Goal: Navigation & Orientation: Find specific page/section

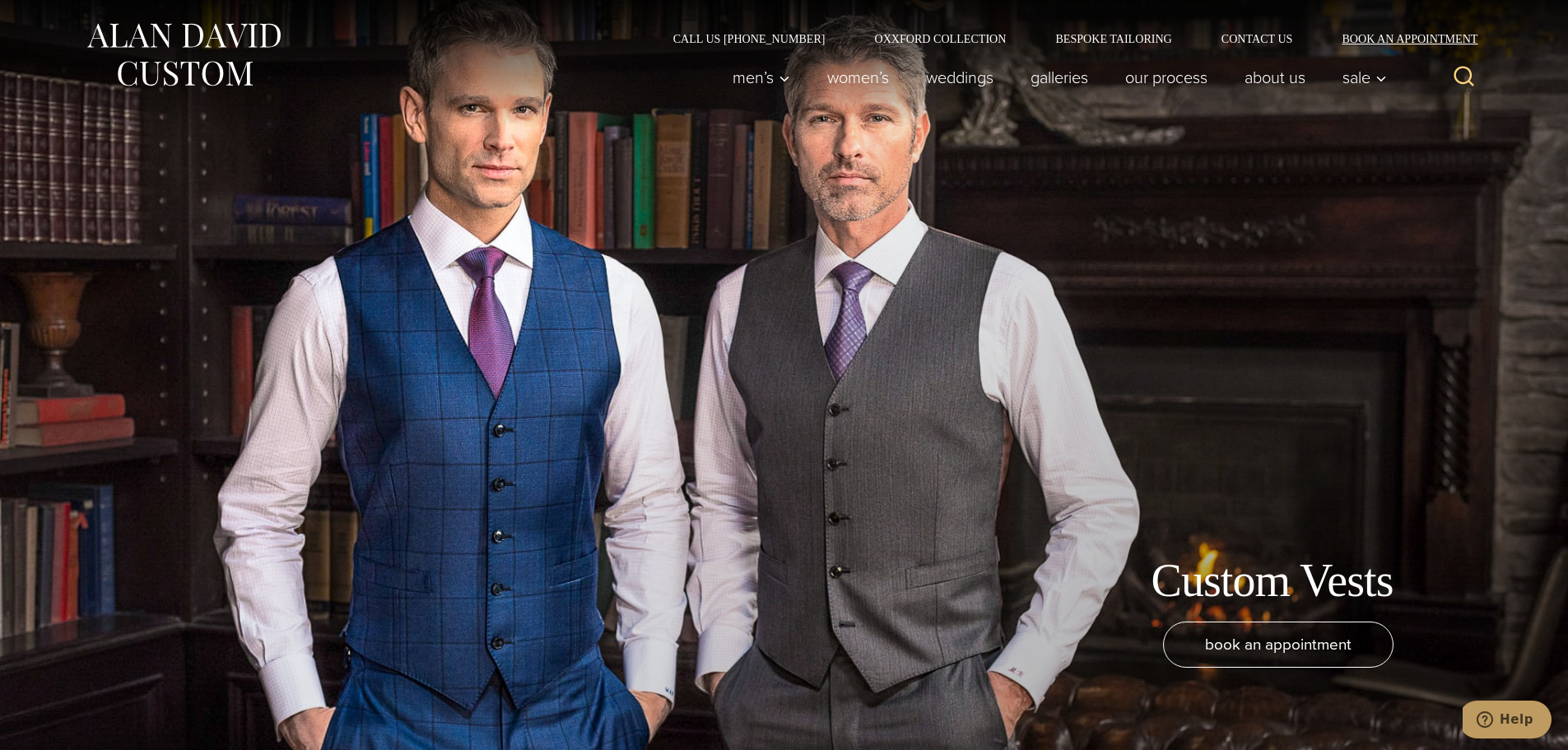
click at [1255, 33] on link "Book an Appointment" at bounding box center [1400, 38] width 166 height 11
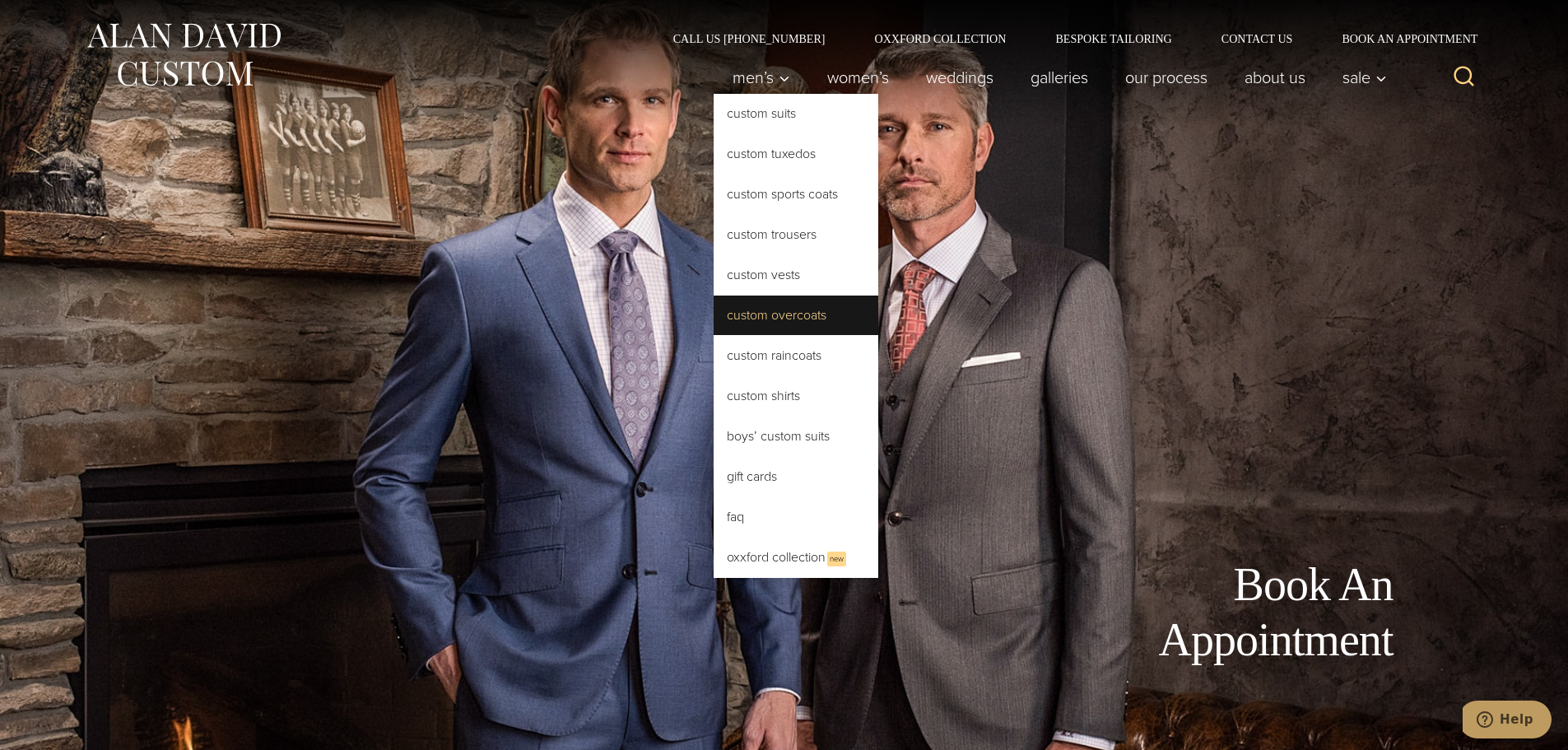
click at [800, 321] on link "Custom Overcoats" at bounding box center [796, 315] width 165 height 39
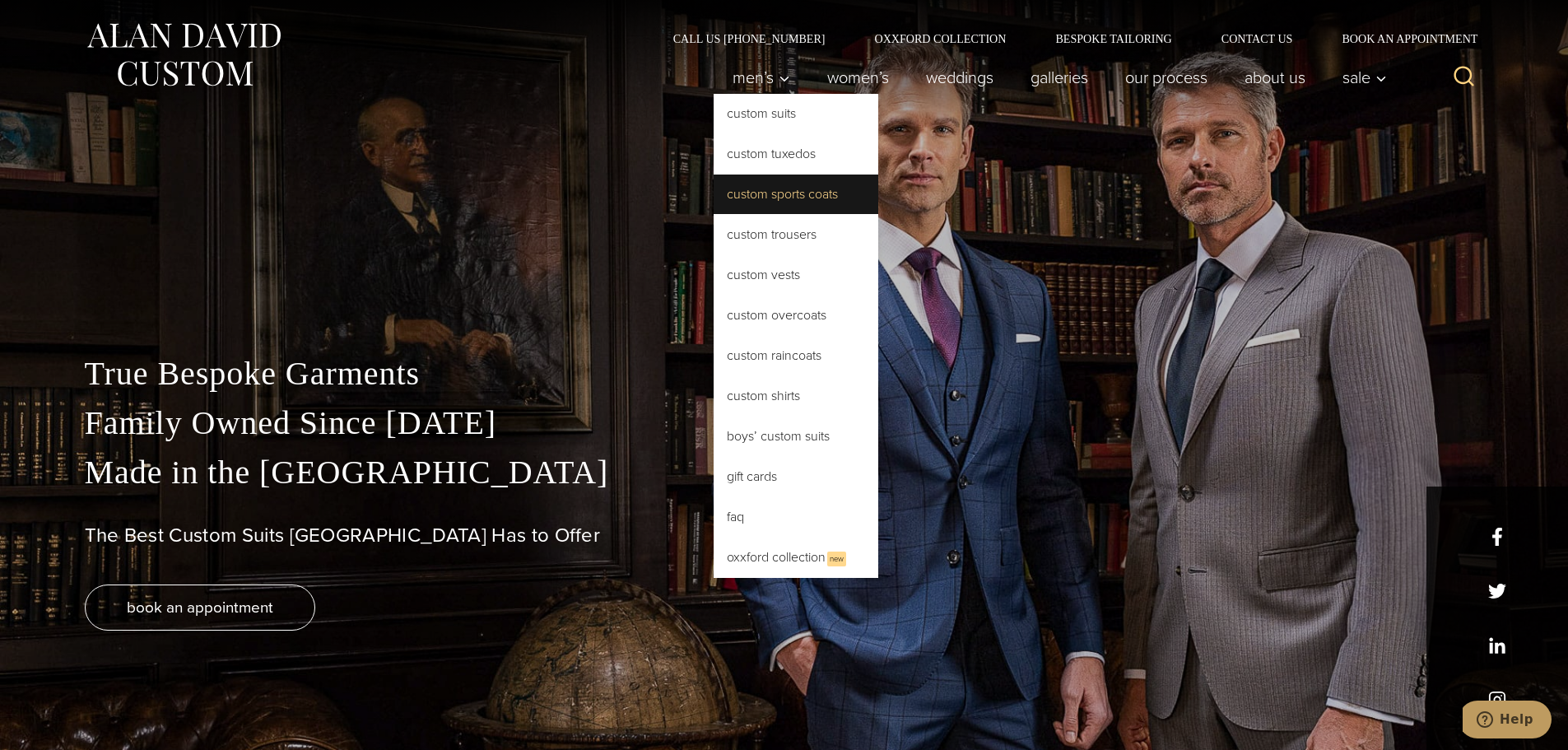
click at [808, 205] on link "Custom Sports Coats" at bounding box center [796, 195] width 165 height 39
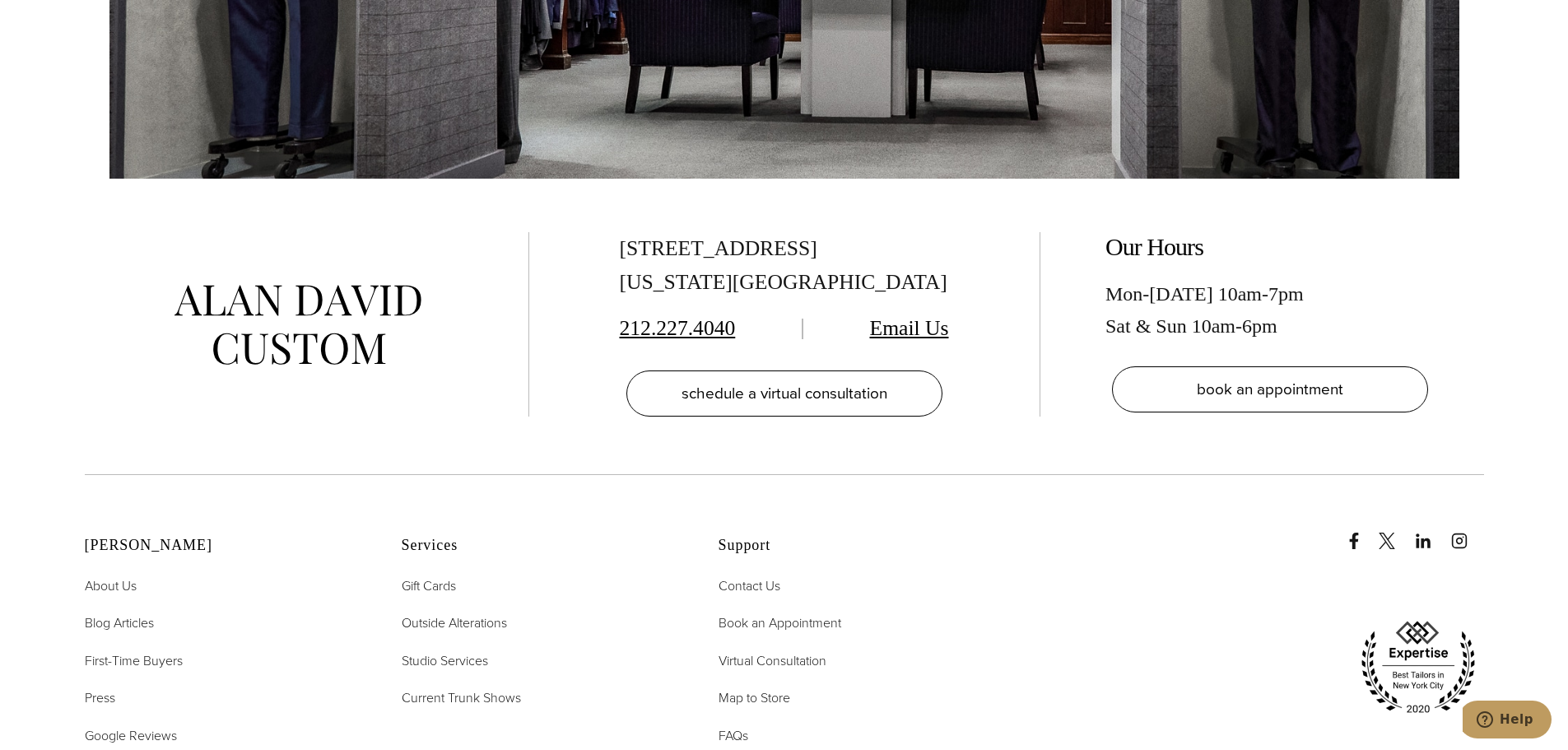
scroll to position [10446, 0]
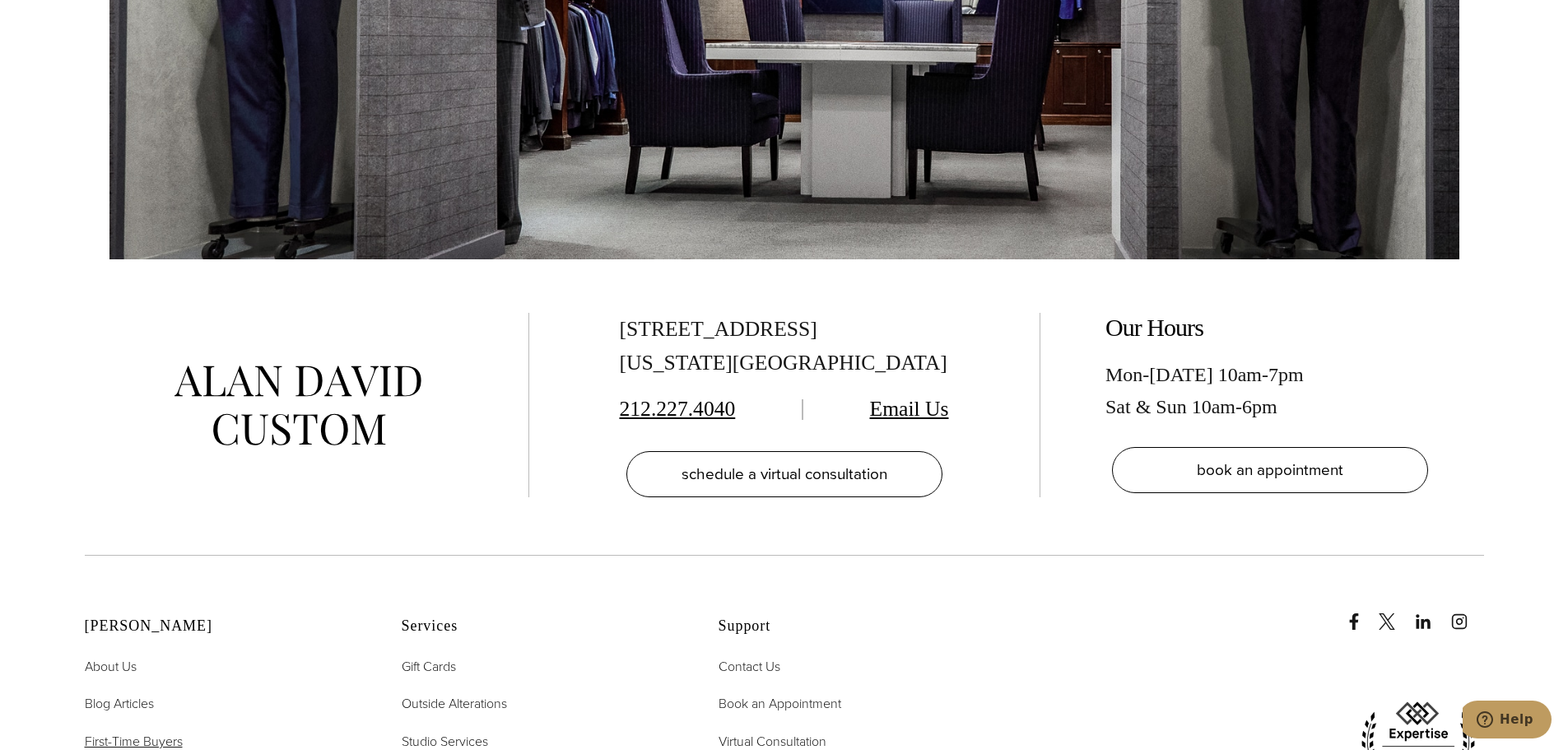
click at [133, 732] on span "First-Time Buyers" at bounding box center [134, 741] width 98 height 19
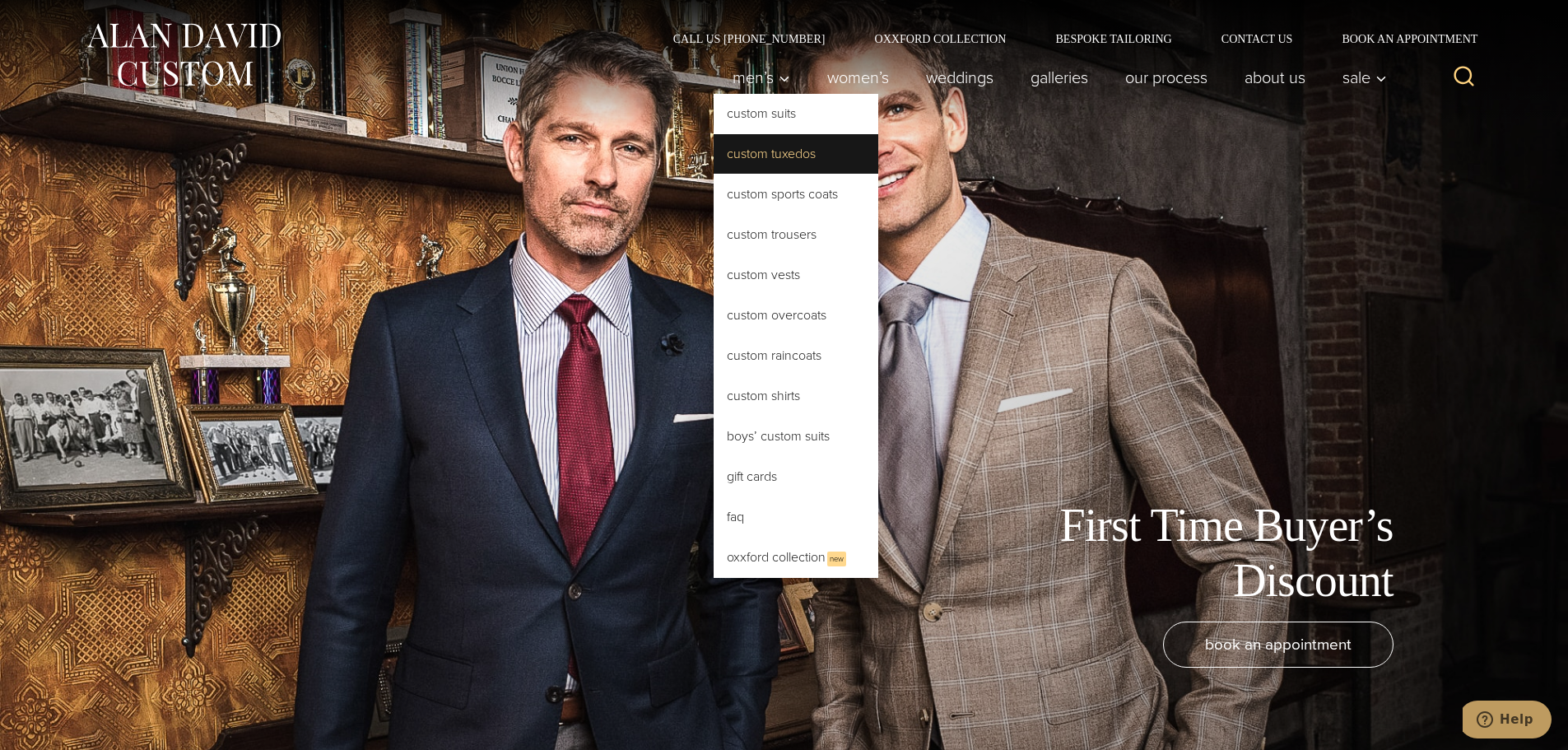
click at [769, 155] on link "Custom Tuxedos" at bounding box center [796, 154] width 165 height 39
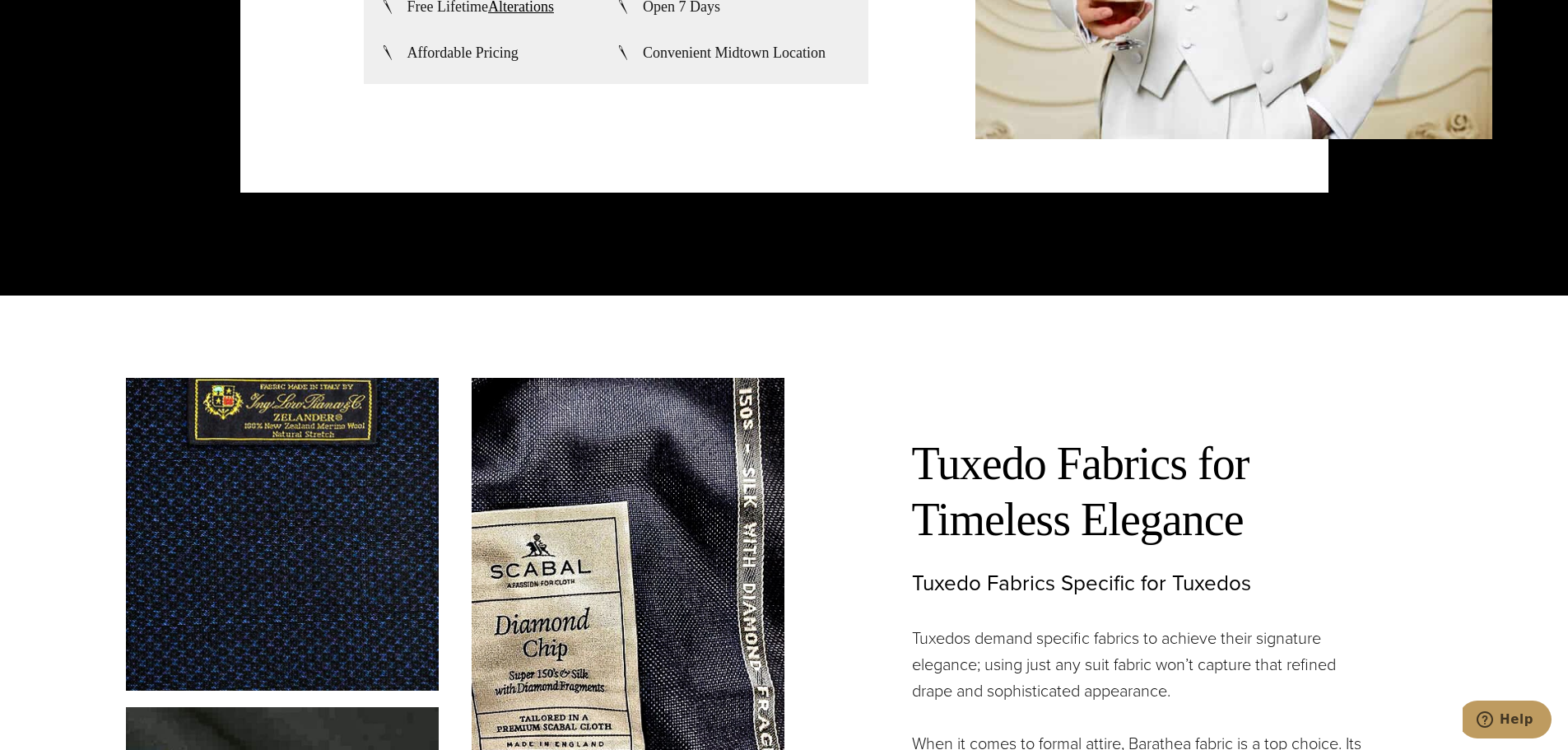
scroll to position [4996, 0]
